Goal: Information Seeking & Learning: Learn about a topic

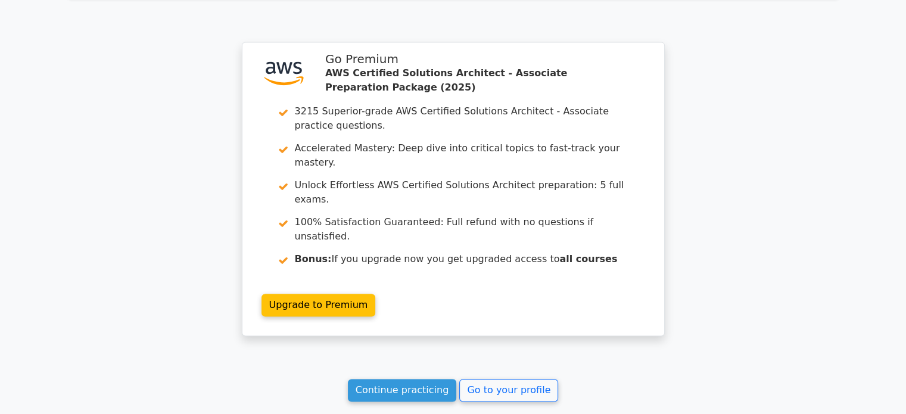
scroll to position [1736, 0]
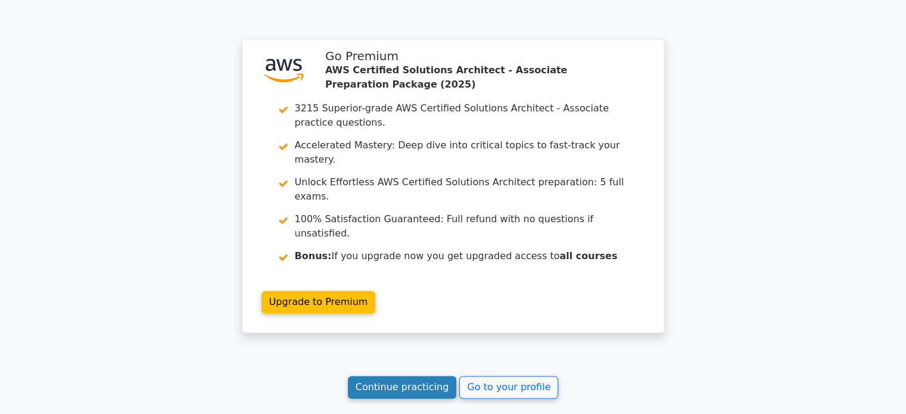
click at [424, 376] on link "Continue practicing" at bounding box center [402, 387] width 109 height 23
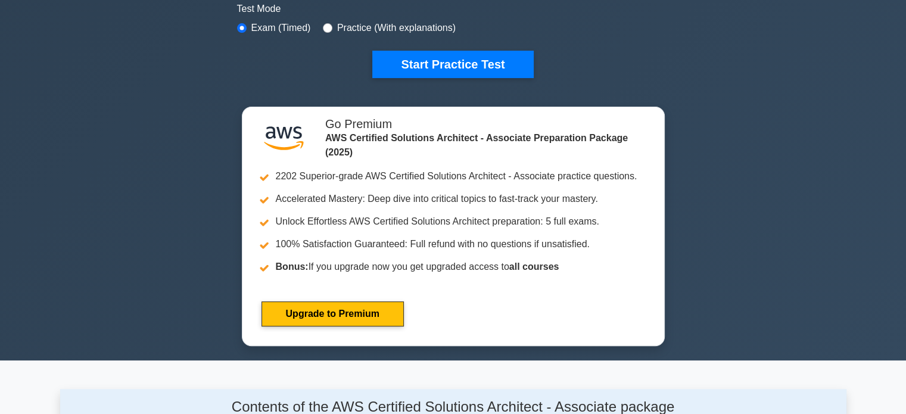
scroll to position [376, 0]
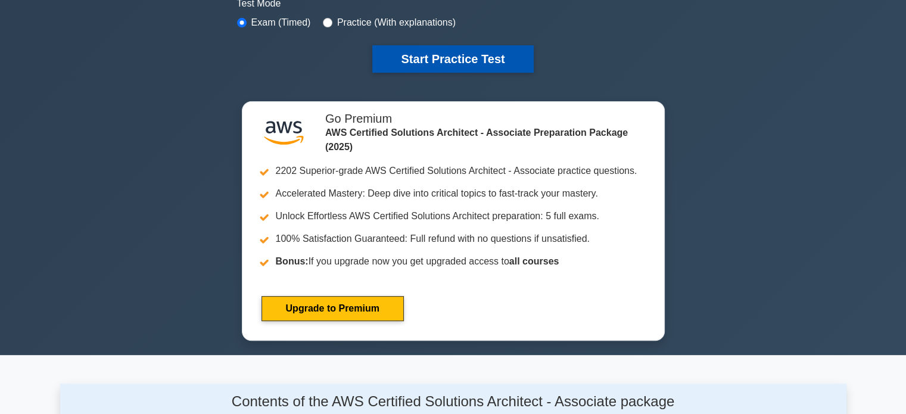
click at [415, 49] on button "Start Practice Test" at bounding box center [452, 58] width 161 height 27
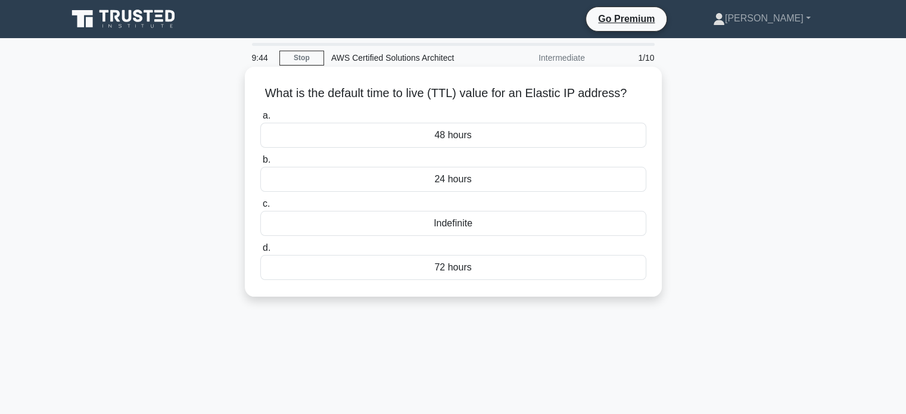
click at [462, 220] on div "Indefinite" at bounding box center [453, 223] width 386 height 25
click at [260, 208] on input "c. Indefinite" at bounding box center [260, 204] width 0 height 8
click at [627, 90] on icon ".spinner_0XTQ{transform-origin:center;animation:spinner_y6GP .75s linear infini…" at bounding box center [631, 94] width 14 height 14
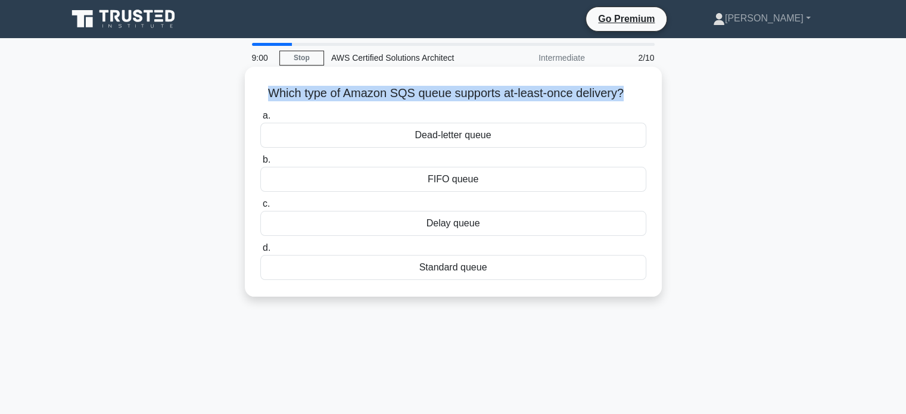
drag, startPoint x: 626, startPoint y: 95, endPoint x: 262, endPoint y: 92, distance: 364.6
click at [262, 92] on h5 "Which type of Amazon SQS queue supports at-least-once delivery? .spinner_0XTQ{t…" at bounding box center [453, 93] width 388 height 15
click at [341, 89] on h5 "Which type of Amazon SQS queue supports at-least-once delivery? .spinner_0XTQ{t…" at bounding box center [453, 93] width 388 height 15
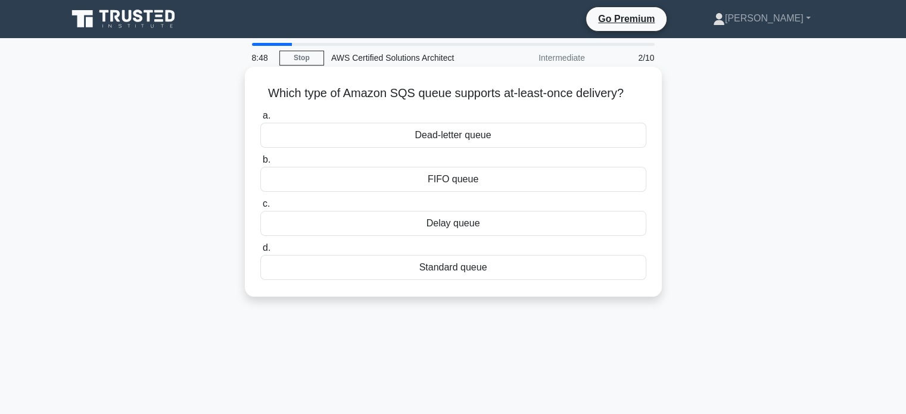
click at [445, 138] on div "Dead-letter queue" at bounding box center [453, 135] width 386 height 25
click at [260, 120] on input "a. Dead-letter queue" at bounding box center [260, 116] width 0 height 8
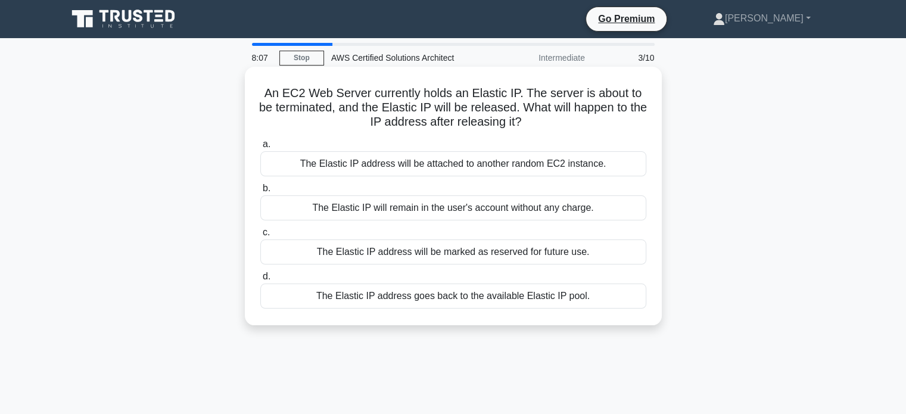
click at [537, 161] on div "The Elastic IP address will be attached to another random EC2 instance." at bounding box center [453, 163] width 386 height 25
click at [260, 148] on input "a. The Elastic IP address will be attached to another random EC2 instance." at bounding box center [260, 145] width 0 height 8
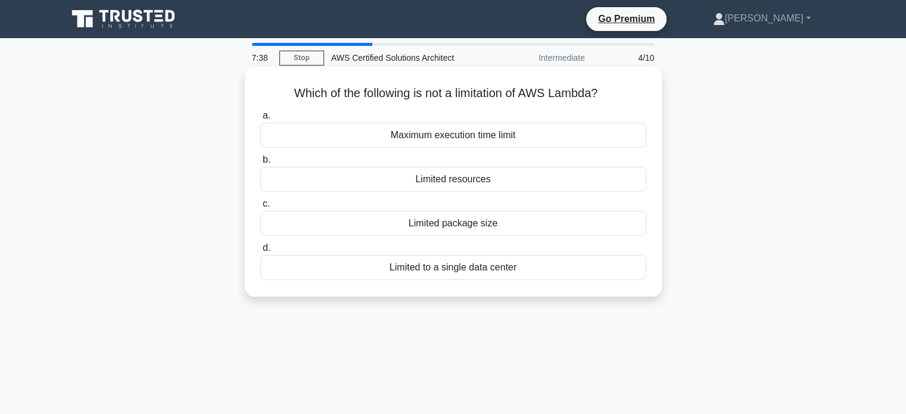
click at [449, 276] on div "Limited to a single data center" at bounding box center [453, 267] width 386 height 25
click at [260, 252] on input "d. Limited to a single data center" at bounding box center [260, 248] width 0 height 8
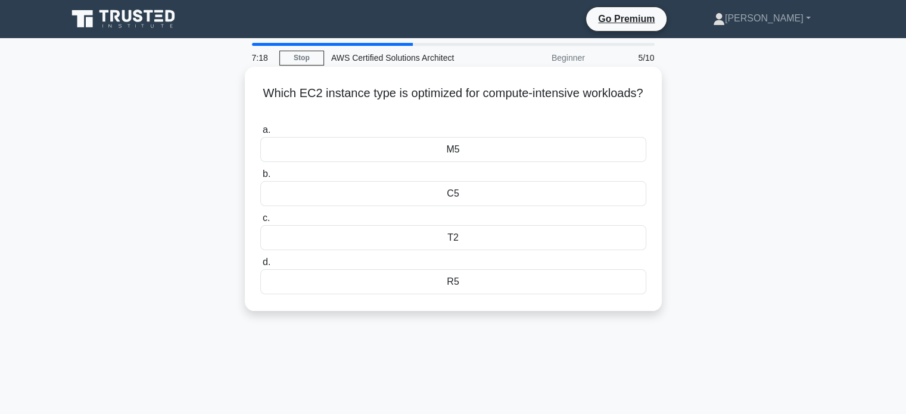
click at [458, 151] on div "M5" at bounding box center [453, 149] width 386 height 25
click at [260, 134] on input "a. M5" at bounding box center [260, 130] width 0 height 8
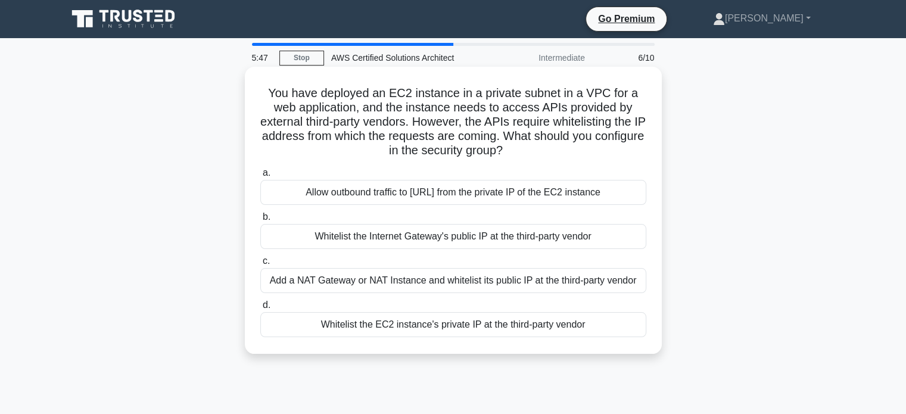
click at [359, 324] on div "Whitelist the EC2 instance's private IP at the third-party vendor" at bounding box center [453, 324] width 386 height 25
click at [260, 309] on input "d. Whitelist the EC2 instance's private IP at the third-party vendor" at bounding box center [260, 305] width 0 height 8
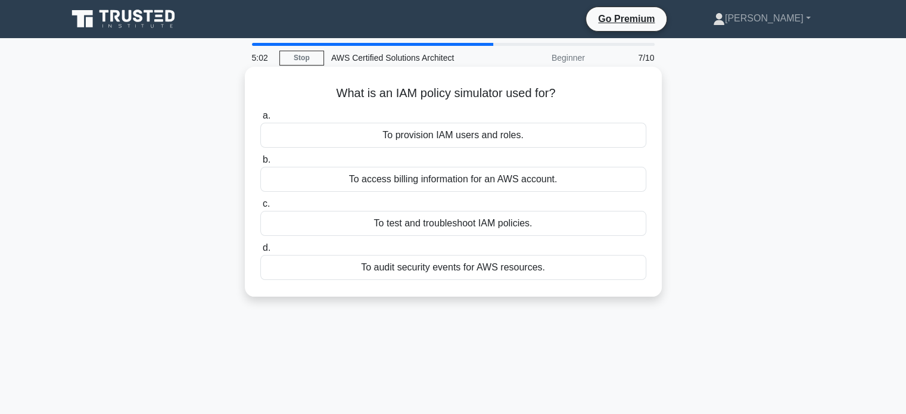
click at [430, 133] on div "To provision IAM users and roles." at bounding box center [453, 135] width 386 height 25
click at [260, 120] on input "a. To provision IAM users and roles." at bounding box center [260, 116] width 0 height 8
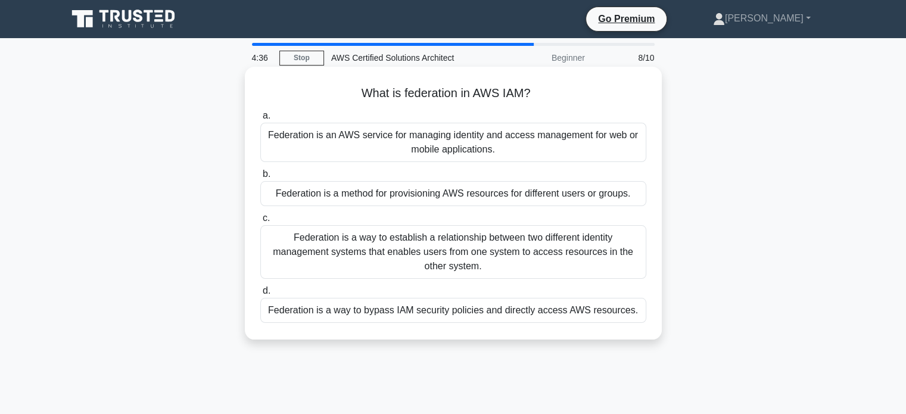
click at [391, 259] on div "Federation is a way to establish a relationship between two different identity …" at bounding box center [453, 252] width 386 height 54
click at [260, 222] on input "c. Federation is a way to establish a relationship between two different identi…" at bounding box center [260, 218] width 0 height 8
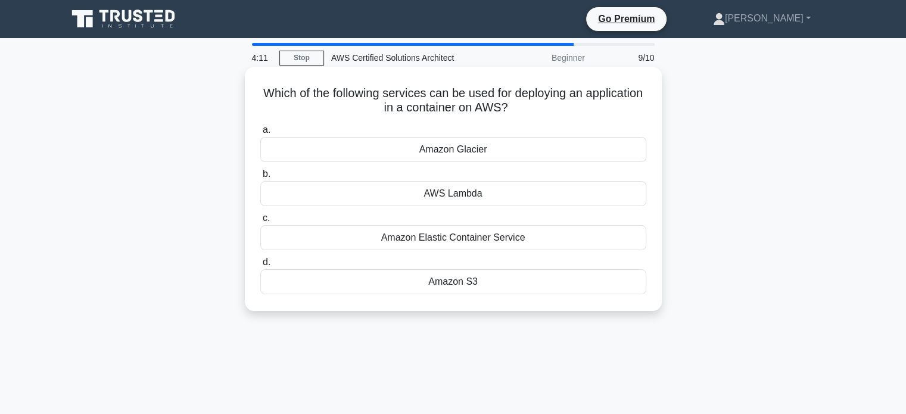
click at [440, 239] on div "Amazon Elastic Container Service" at bounding box center [453, 237] width 386 height 25
click at [260, 222] on input "c. Amazon Elastic Container Service" at bounding box center [260, 218] width 0 height 8
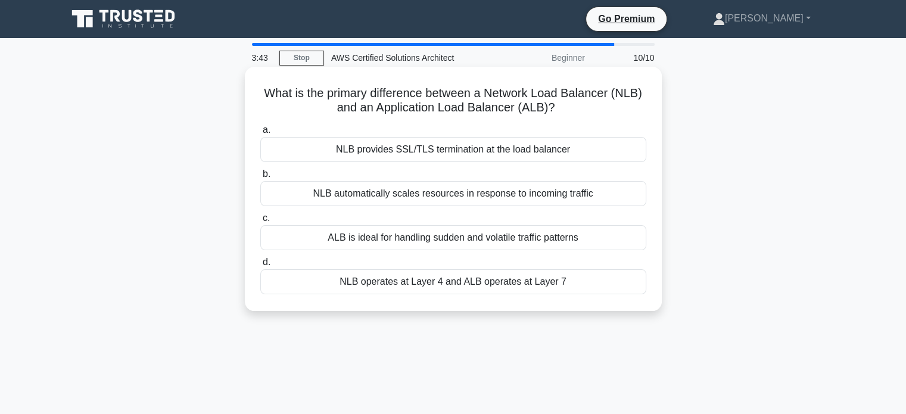
click at [481, 282] on div "NLB operates at Layer 4 and ALB operates at Layer 7" at bounding box center [453, 281] width 386 height 25
click at [260, 266] on input "d. NLB operates at Layer 4 and ALB operates at Layer 7" at bounding box center [260, 263] width 0 height 8
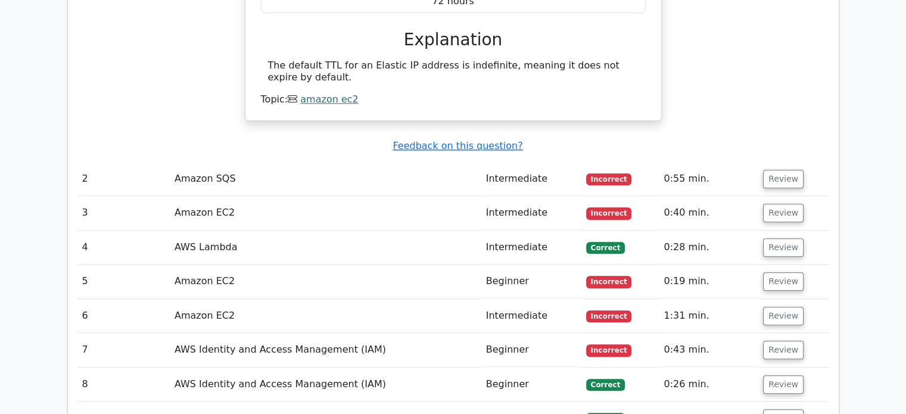
scroll to position [1194, 0]
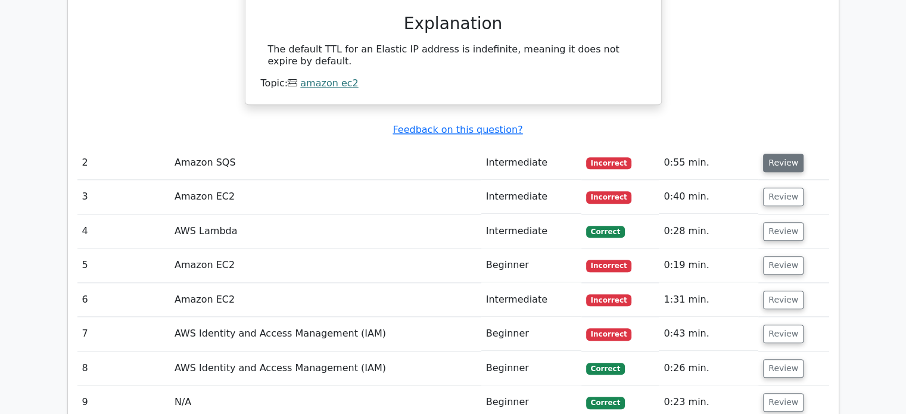
click at [776, 154] on button "Review" at bounding box center [783, 163] width 41 height 18
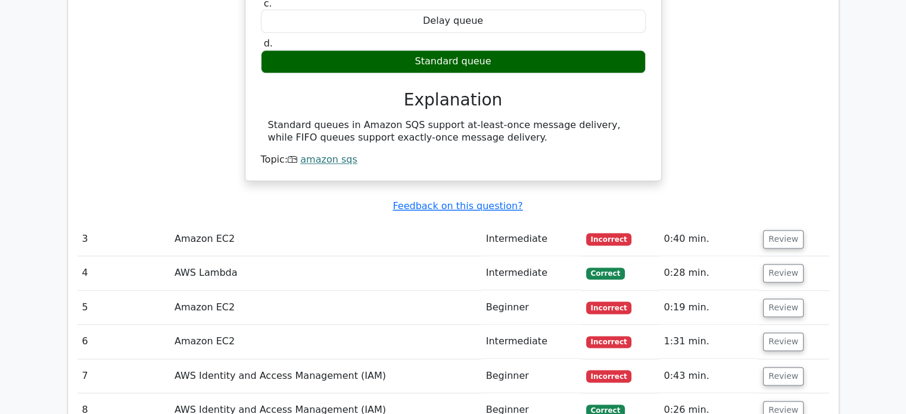
scroll to position [1518, 0]
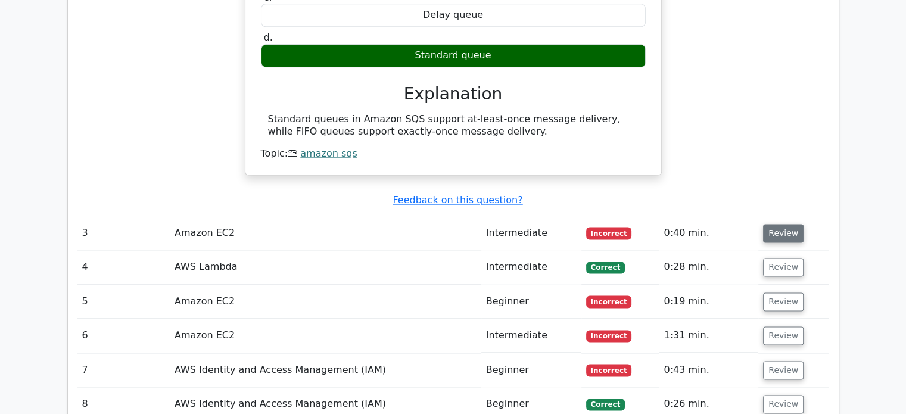
click at [779, 224] on button "Review" at bounding box center [783, 233] width 41 height 18
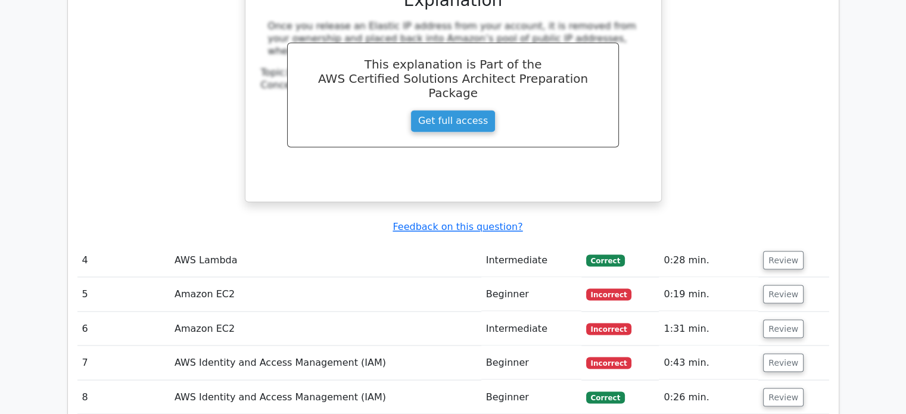
scroll to position [2034, 0]
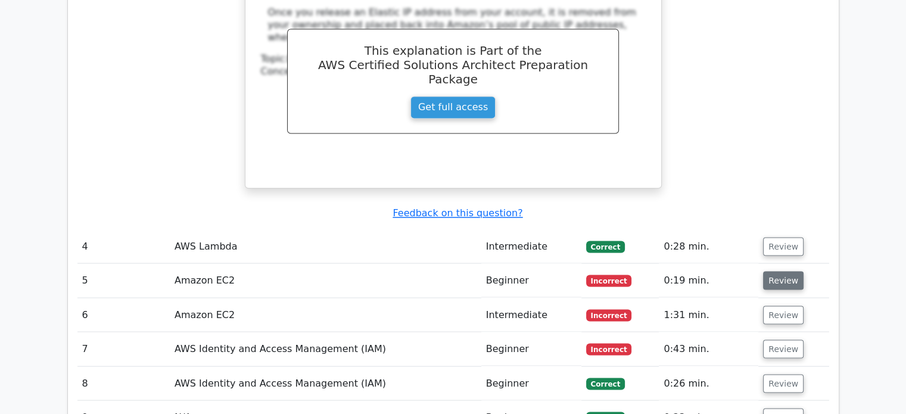
click at [780, 271] on button "Review" at bounding box center [783, 280] width 41 height 18
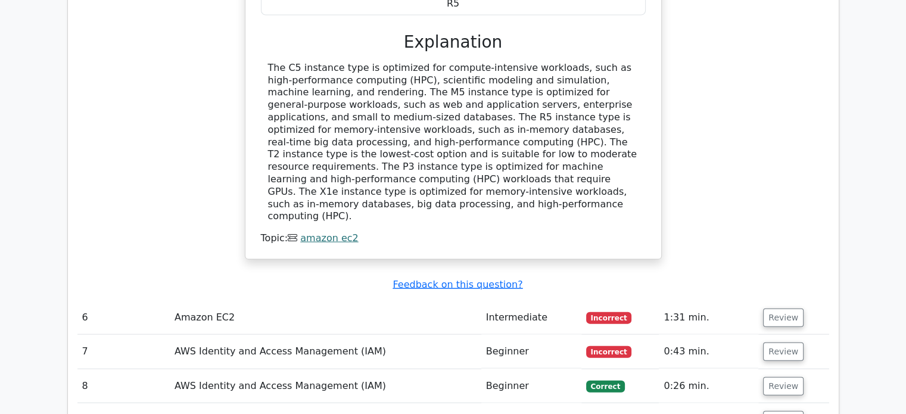
scroll to position [2552, 0]
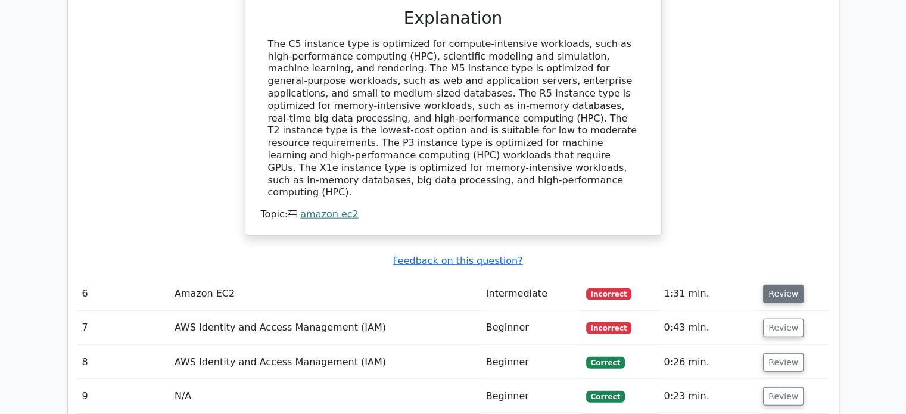
click at [789, 285] on button "Review" at bounding box center [783, 294] width 41 height 18
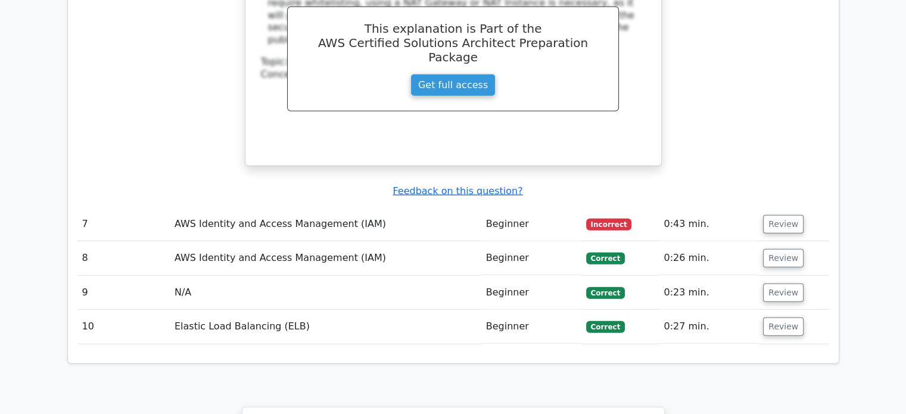
scroll to position [3200, 0]
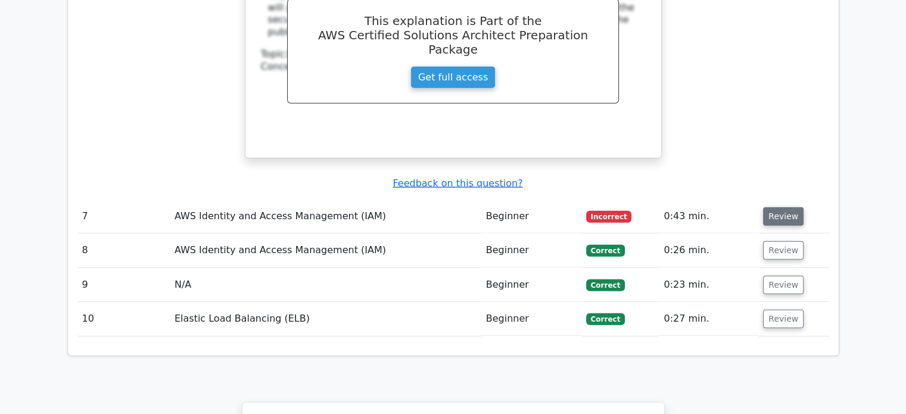
click at [779, 207] on button "Review" at bounding box center [783, 216] width 41 height 18
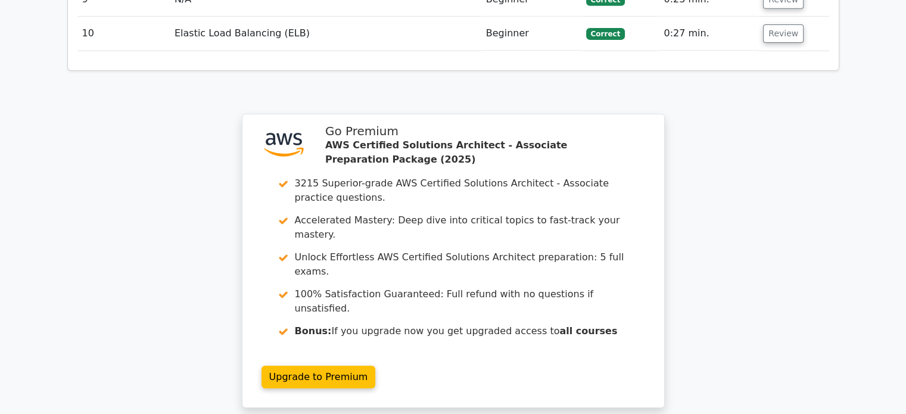
scroll to position [4042, 0]
